Goal: Find specific page/section: Find specific page/section

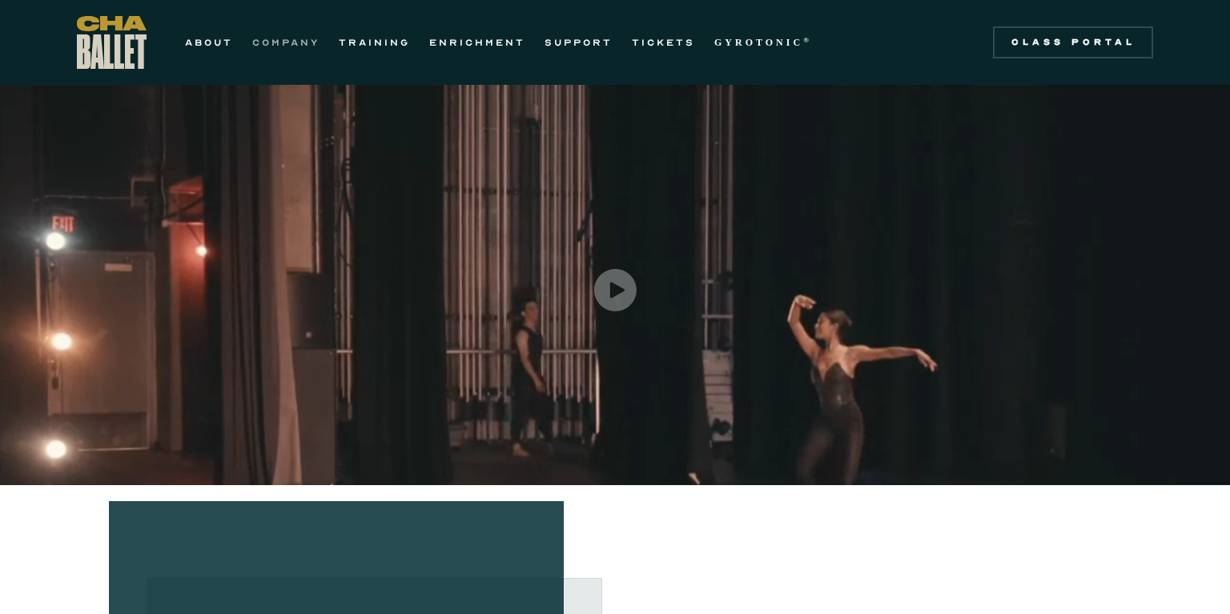
click at [271, 41] on link "COMPANY" at bounding box center [285, 42] width 67 height 19
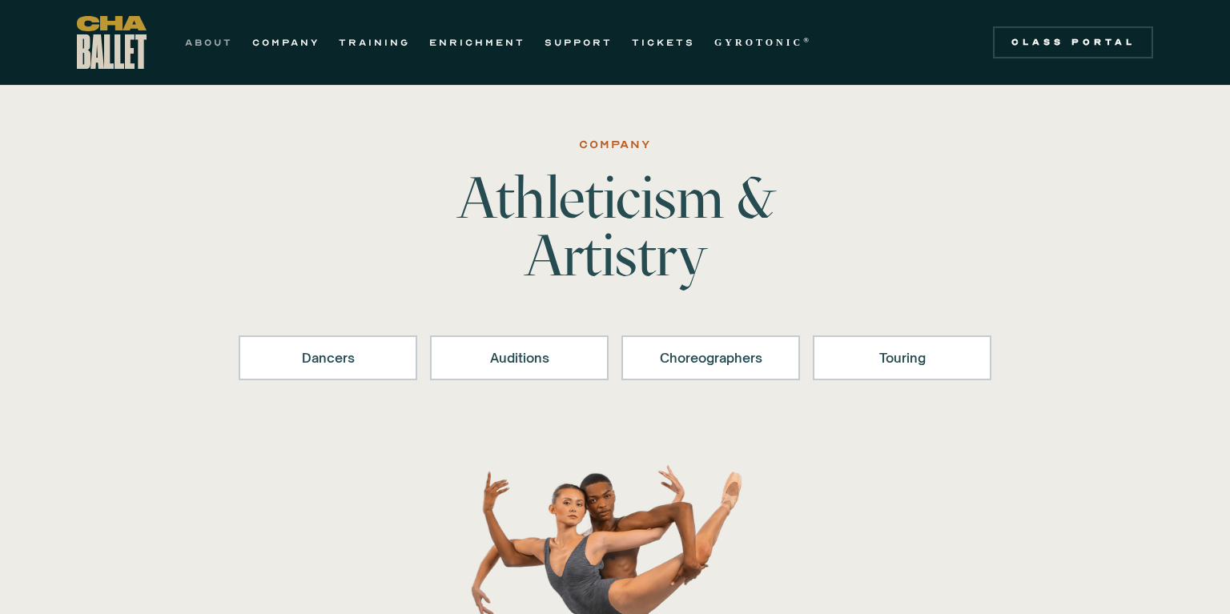
click at [223, 37] on link "ABOUT" at bounding box center [209, 42] width 48 height 19
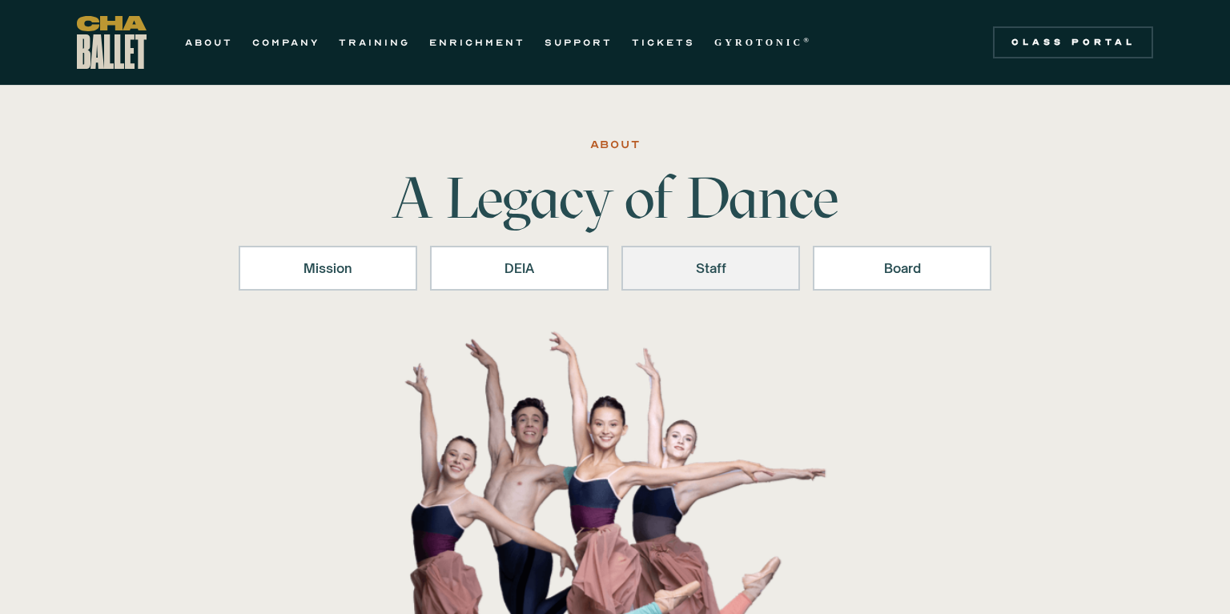
click at [718, 270] on div "Staff" at bounding box center [710, 268] width 137 height 19
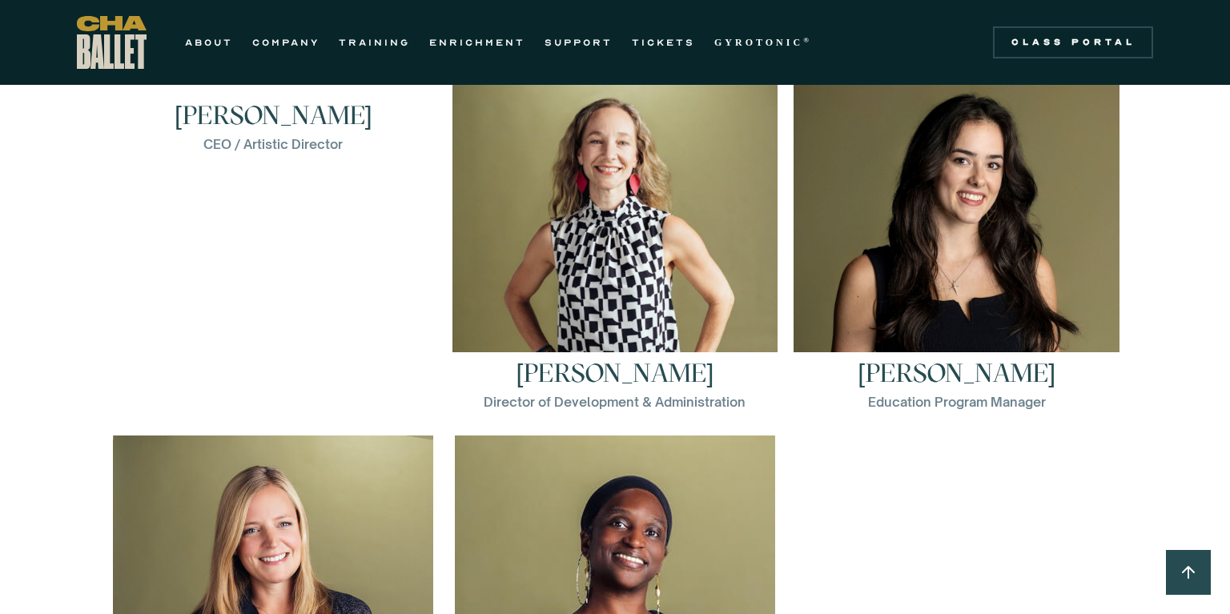
scroll to position [2266, 0]
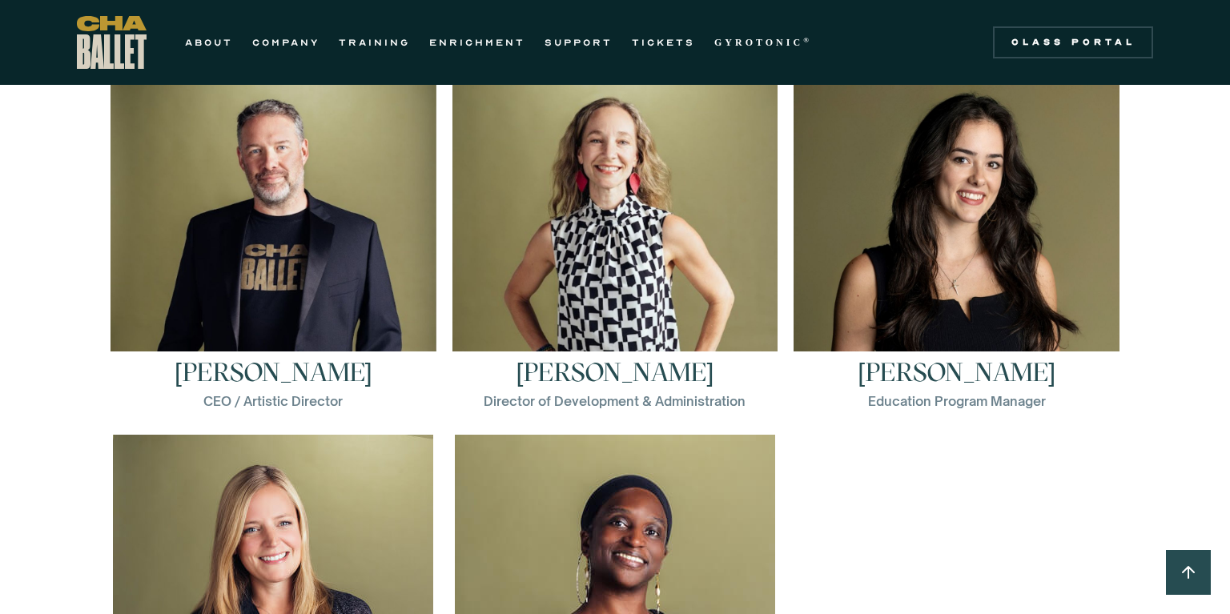
click at [886, 232] on img at bounding box center [957, 237] width 326 height 326
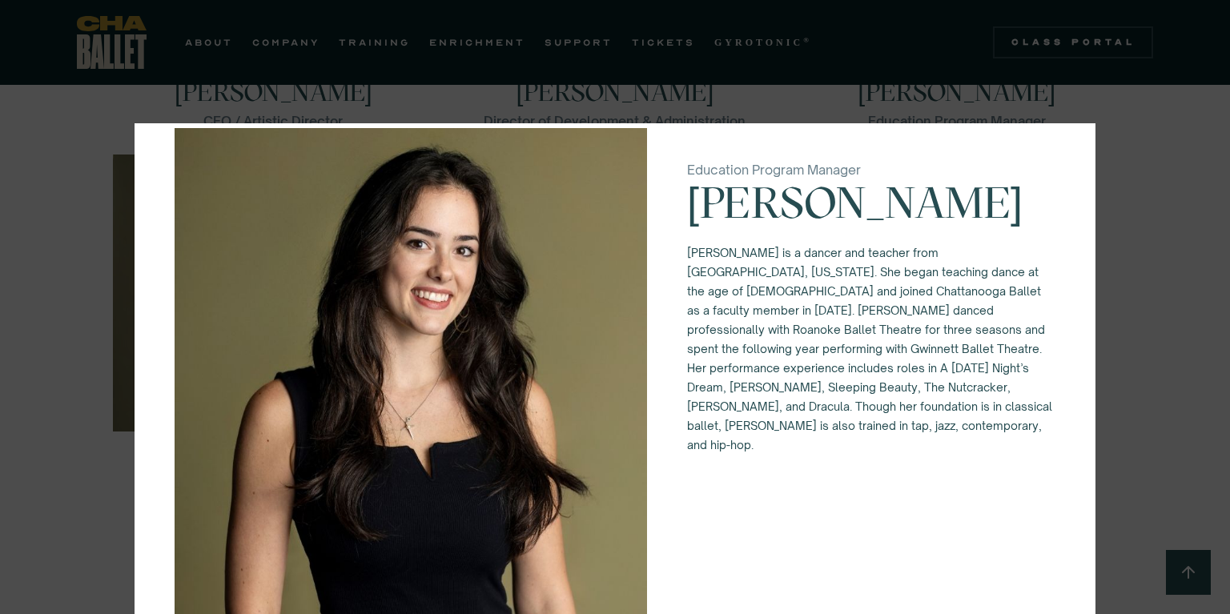
scroll to position [16, 0]
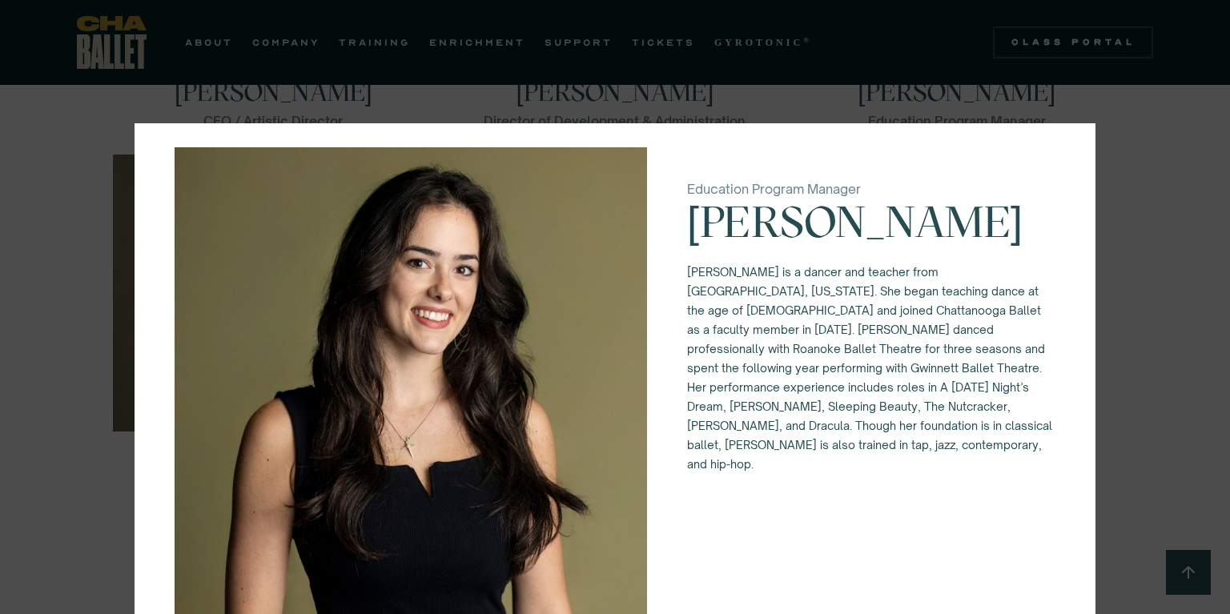
click at [20, 180] on div "Education Program Manager [PERSON_NAME] [PERSON_NAME] is a dancer and teacher f…" at bounding box center [615, 307] width 1230 height 614
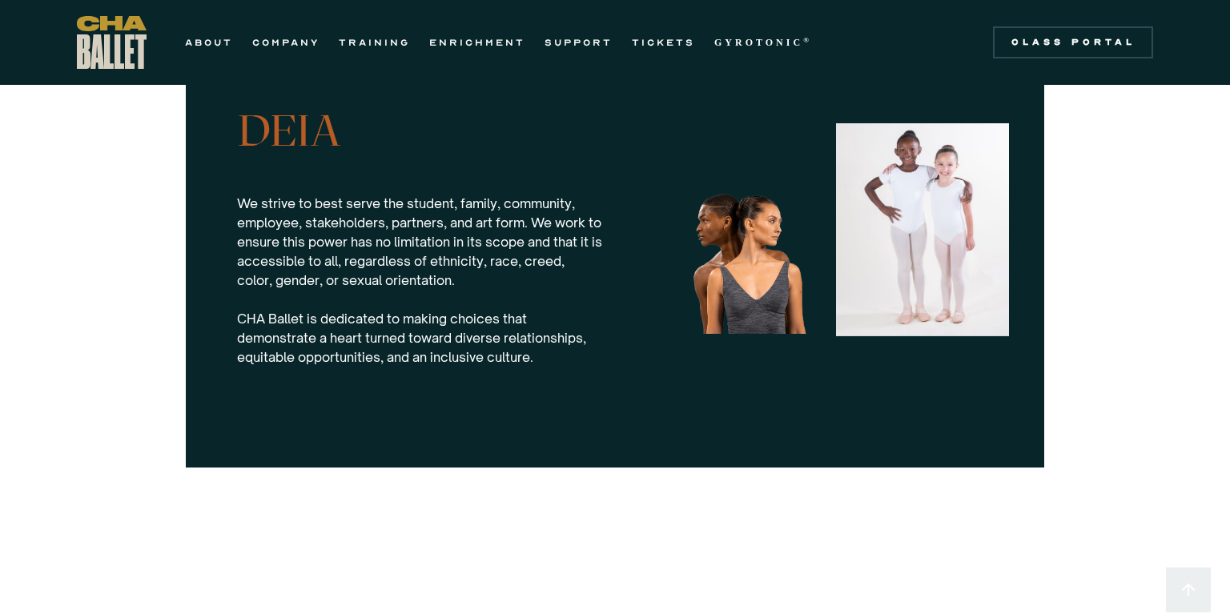
scroll to position [1538, 0]
